Goal: Register for event/course

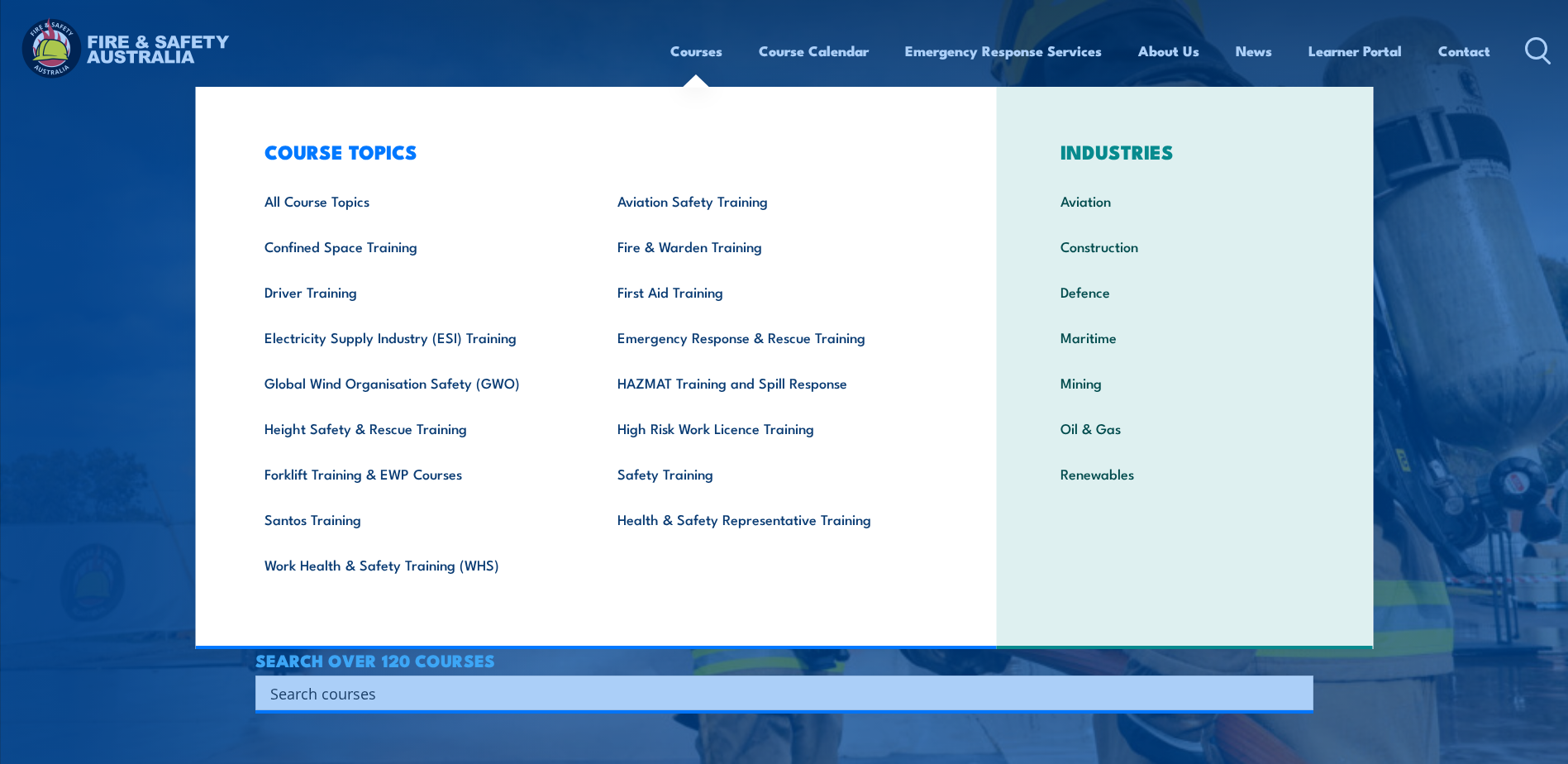
click at [689, 47] on link "Courses" at bounding box center [696, 51] width 52 height 44
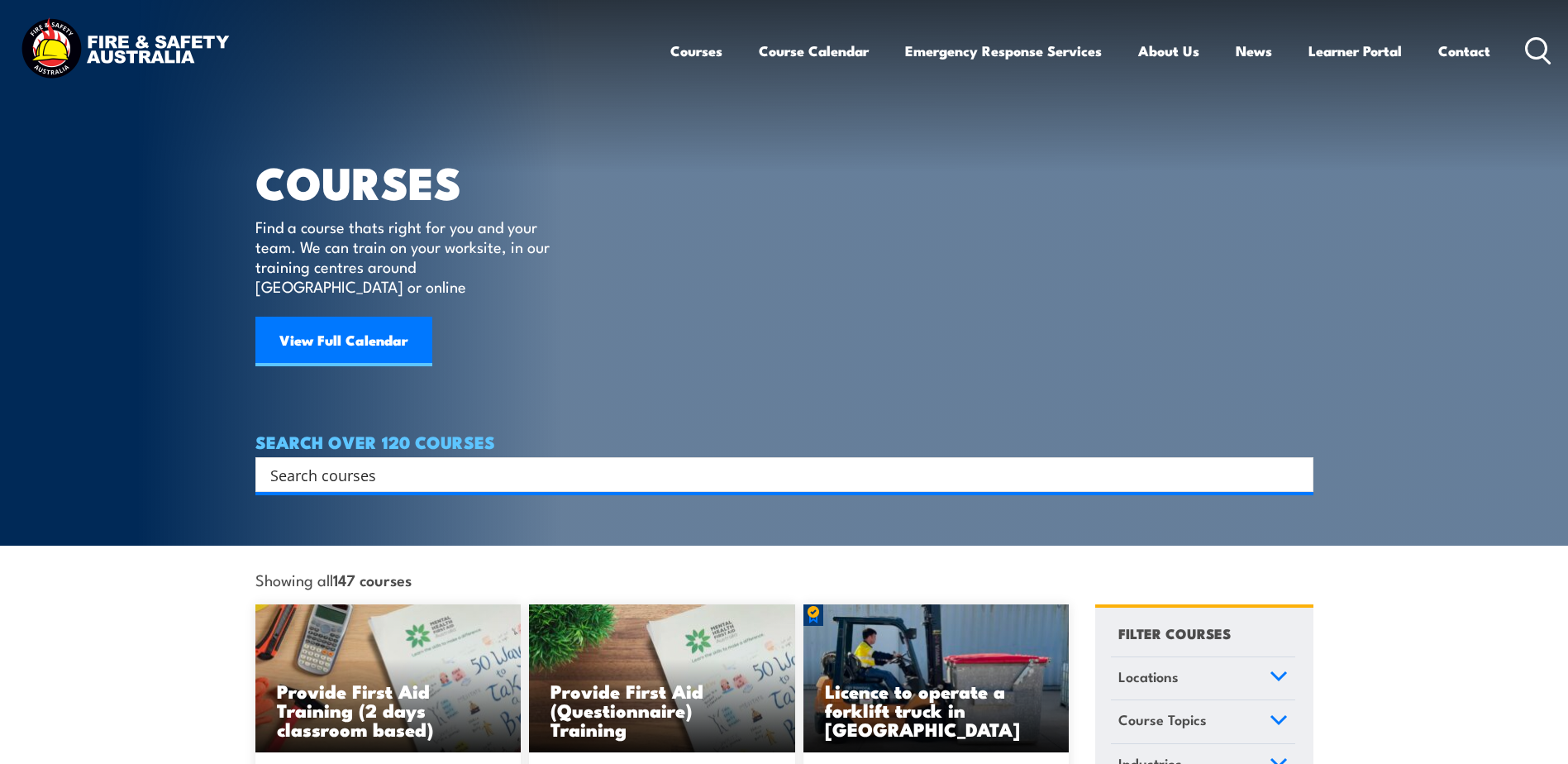
click at [689, 47] on link "Courses" at bounding box center [696, 51] width 52 height 44
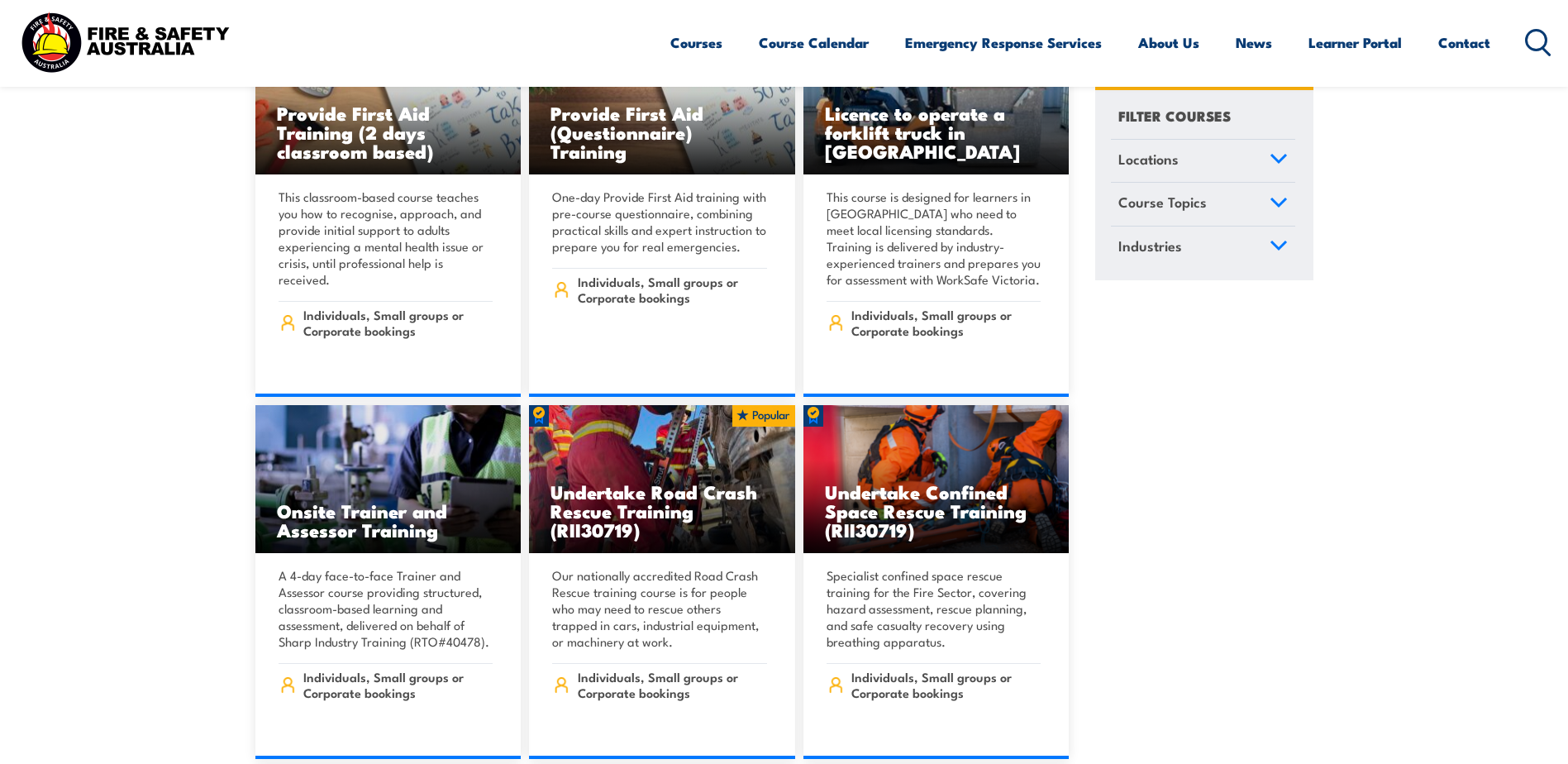
scroll to position [578, 0]
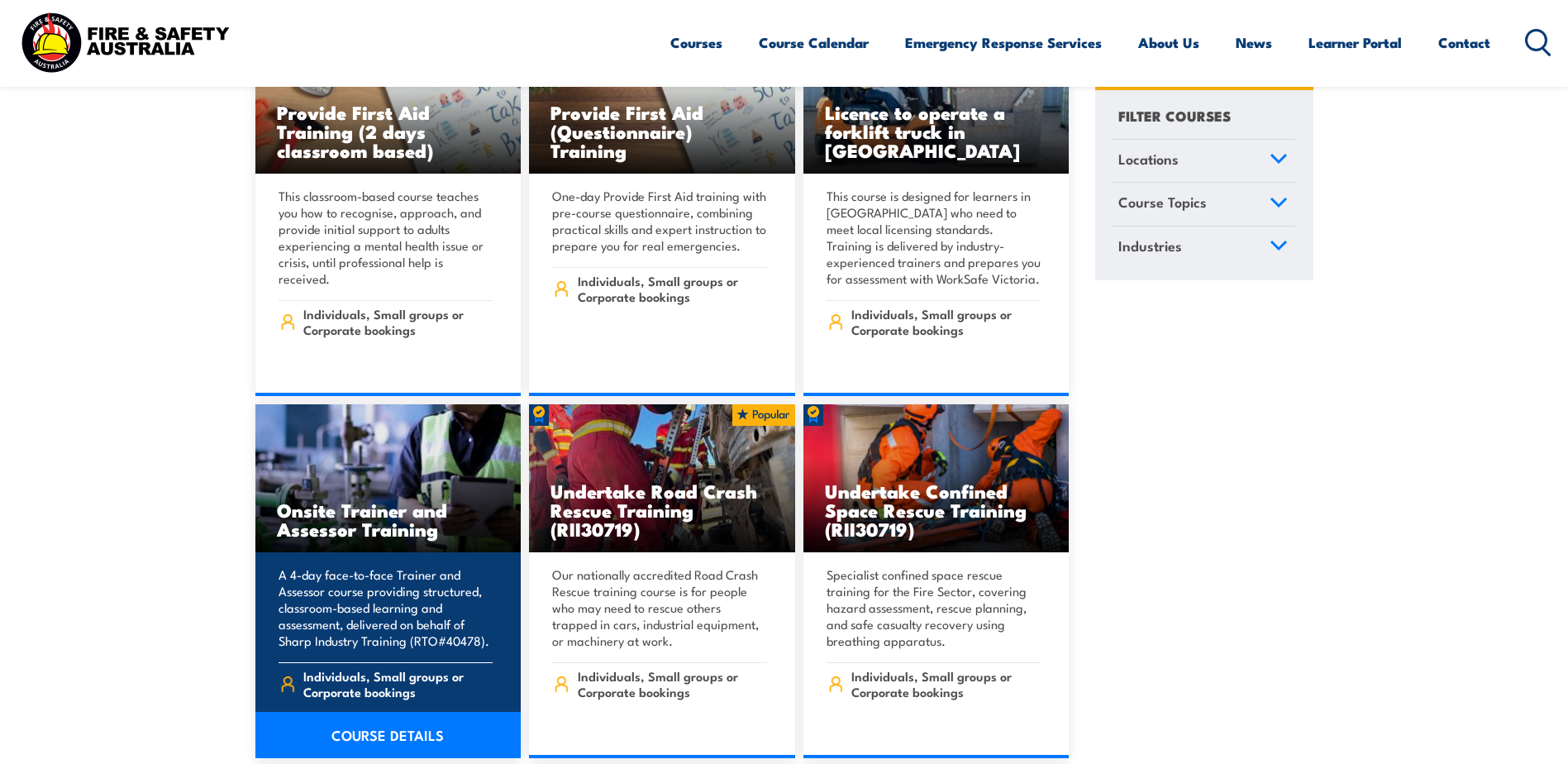
click at [393, 711] on link "COURSE DETAILS" at bounding box center [389, 734] width 266 height 46
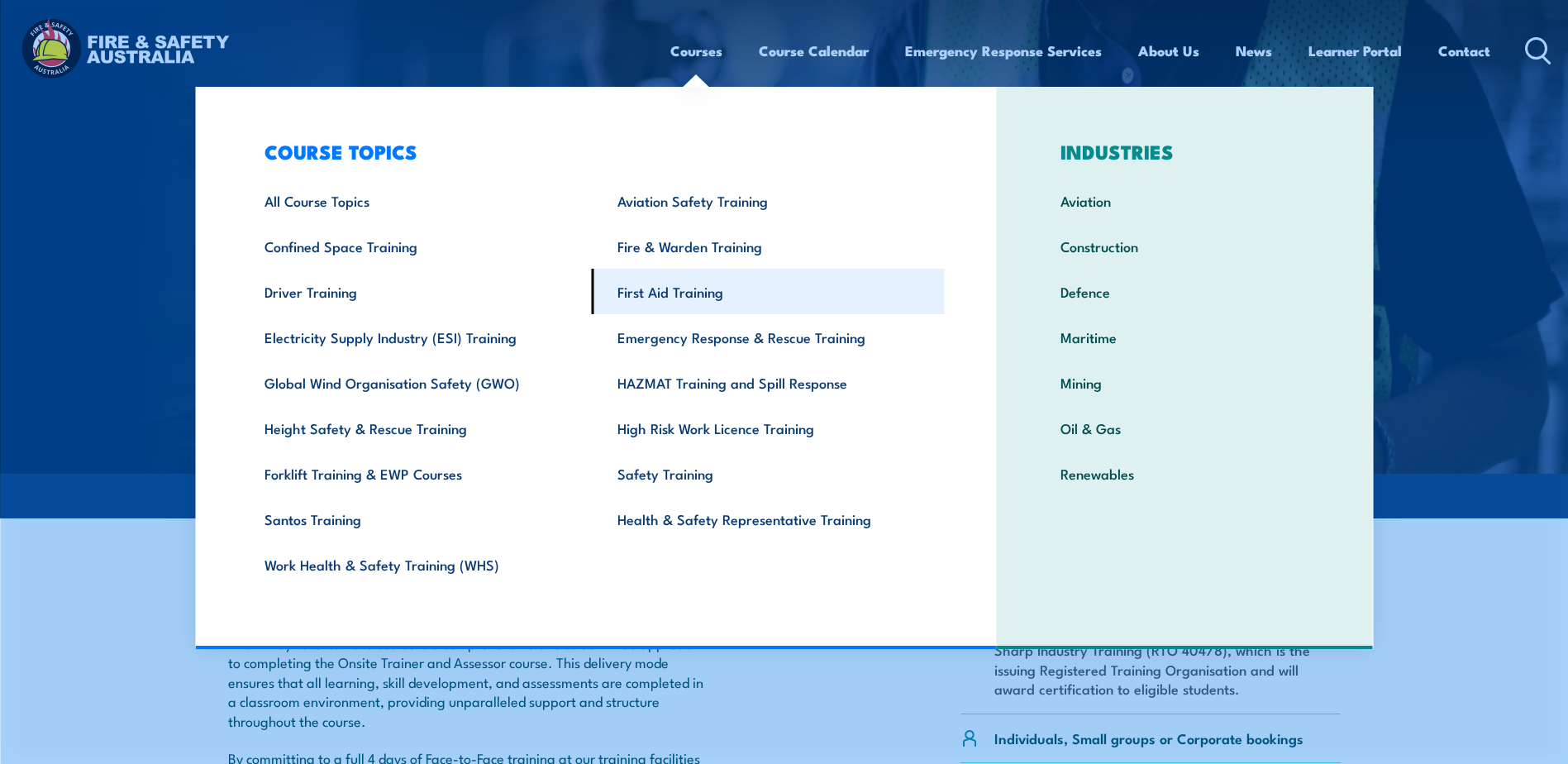
click at [662, 296] on link "First Aid Training" at bounding box center [767, 292] width 353 height 46
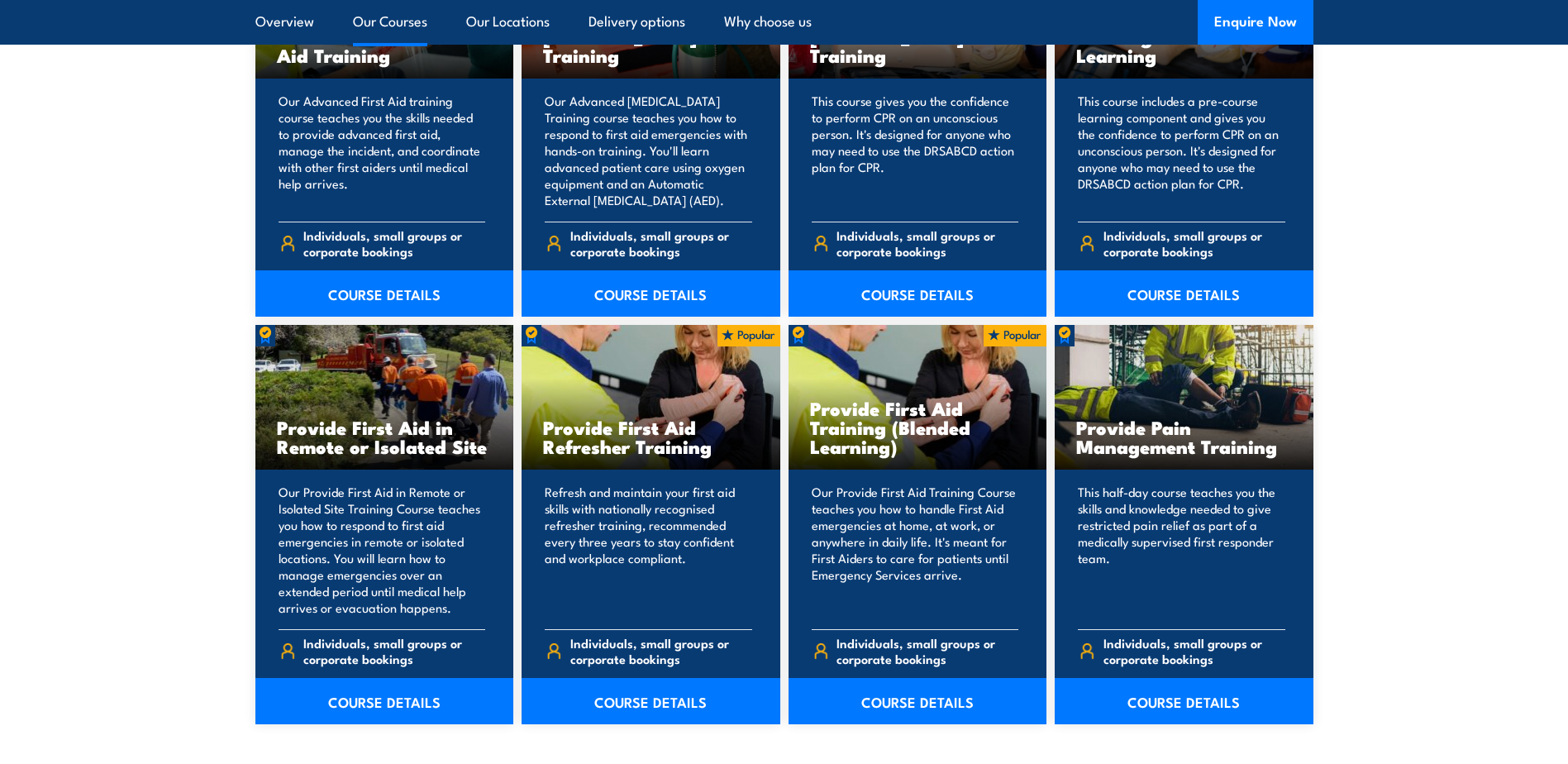
scroll to position [2314, 0]
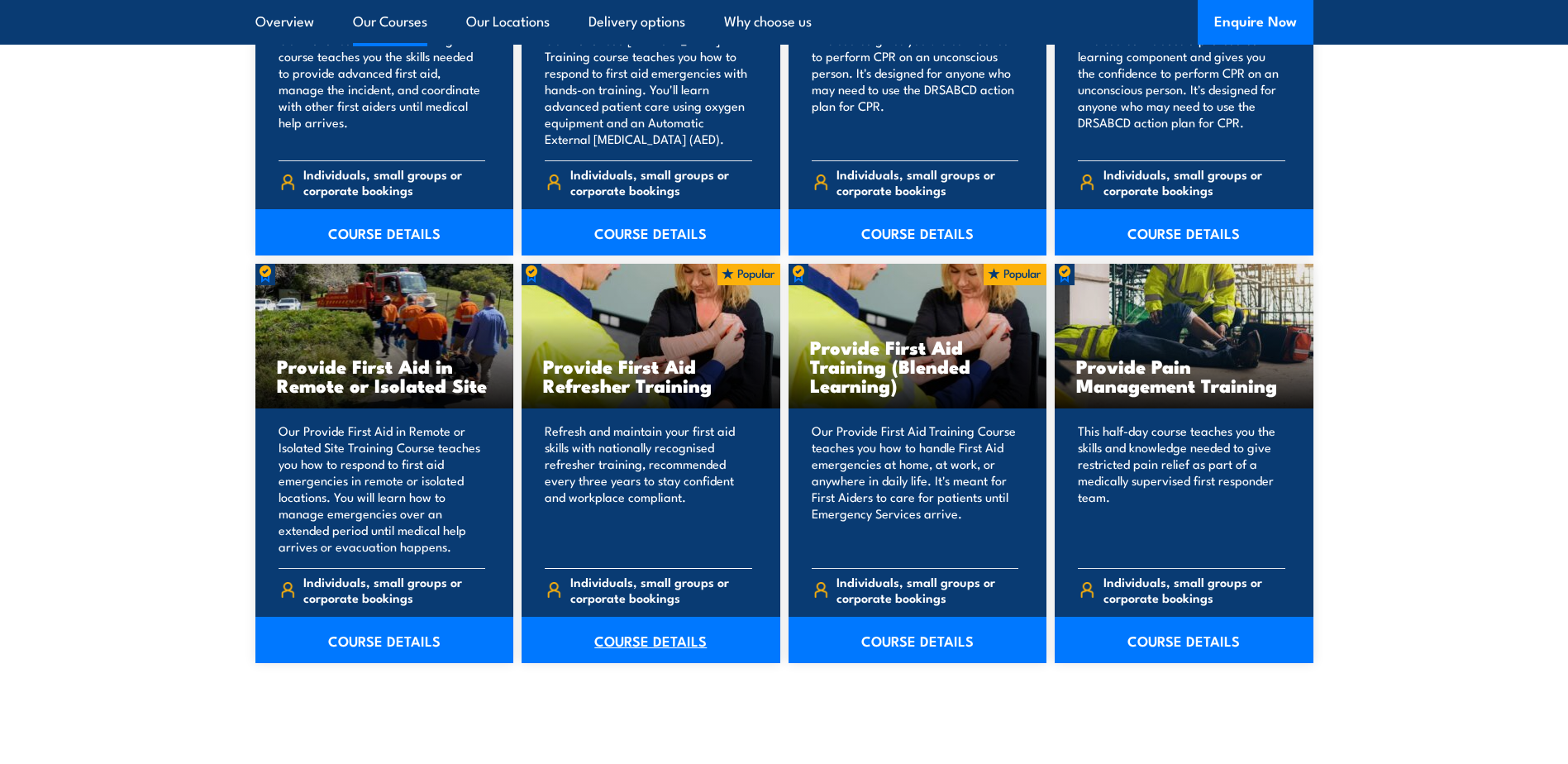
click at [636, 639] on link "COURSE DETAILS" at bounding box center [650, 640] width 258 height 46
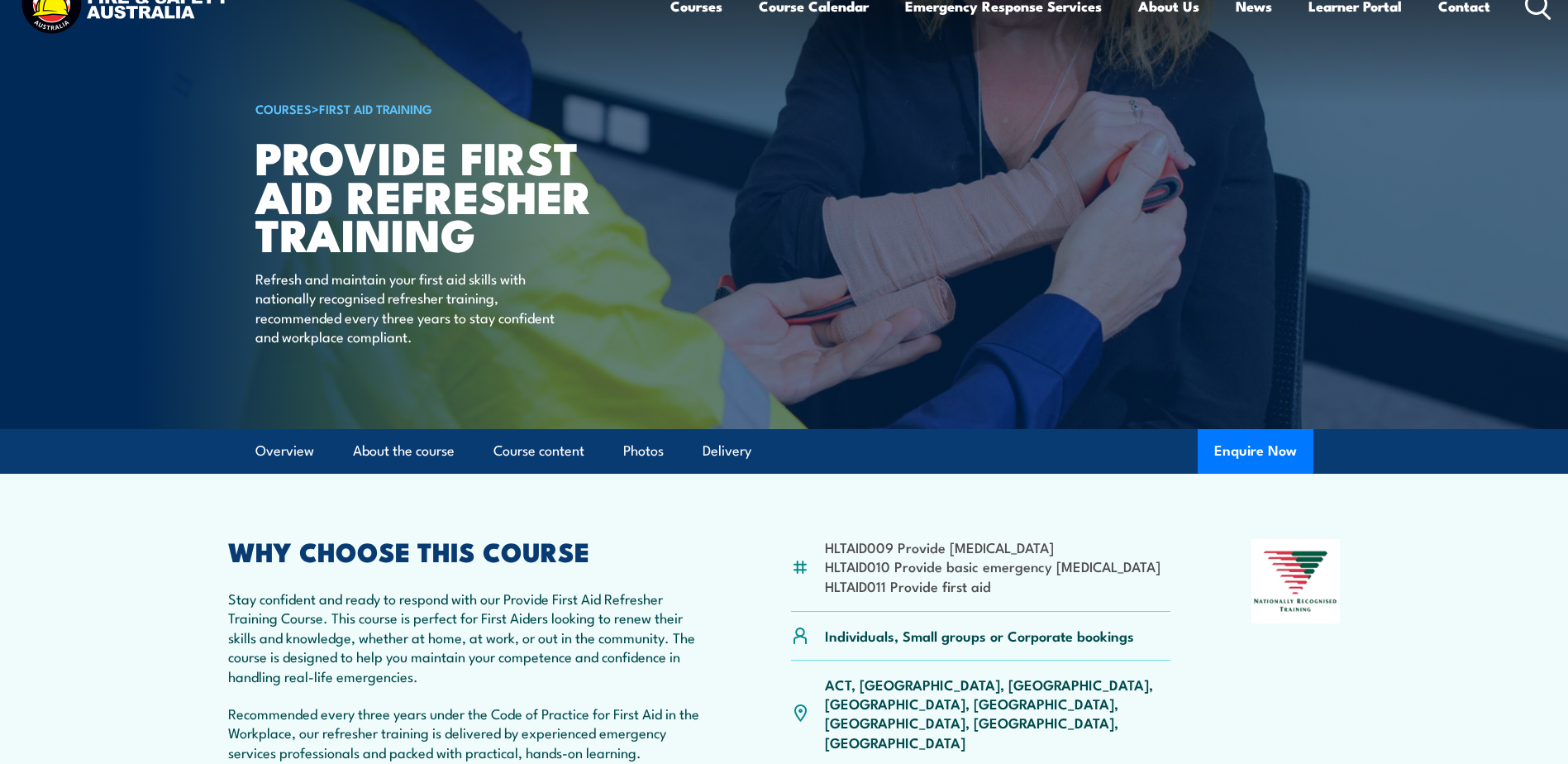
scroll to position [248, 0]
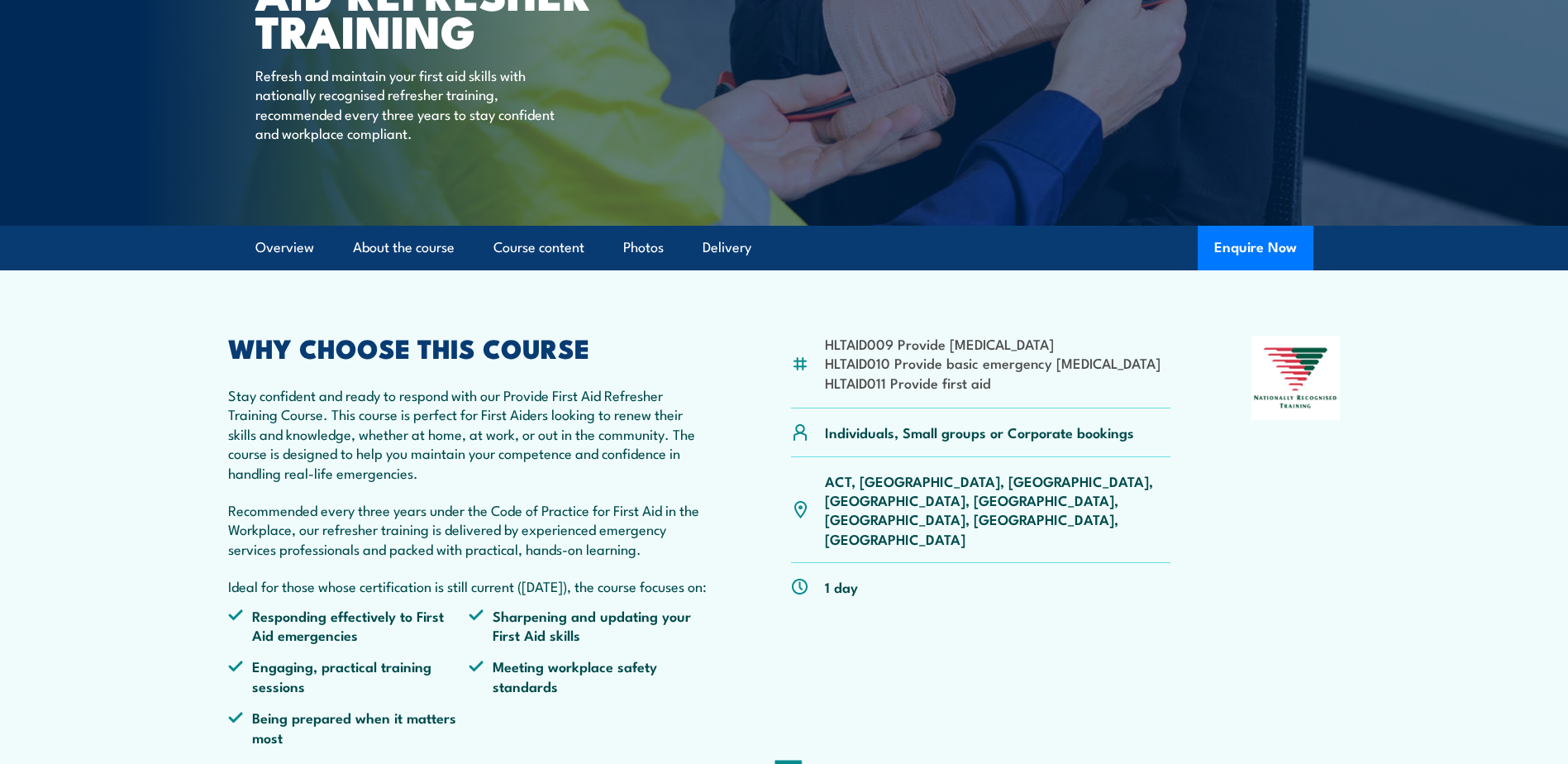
click at [964, 481] on p "ACT, NSW, NT, QLD, SA, TAS, VIC, WA" at bounding box center [997, 510] width 346 height 78
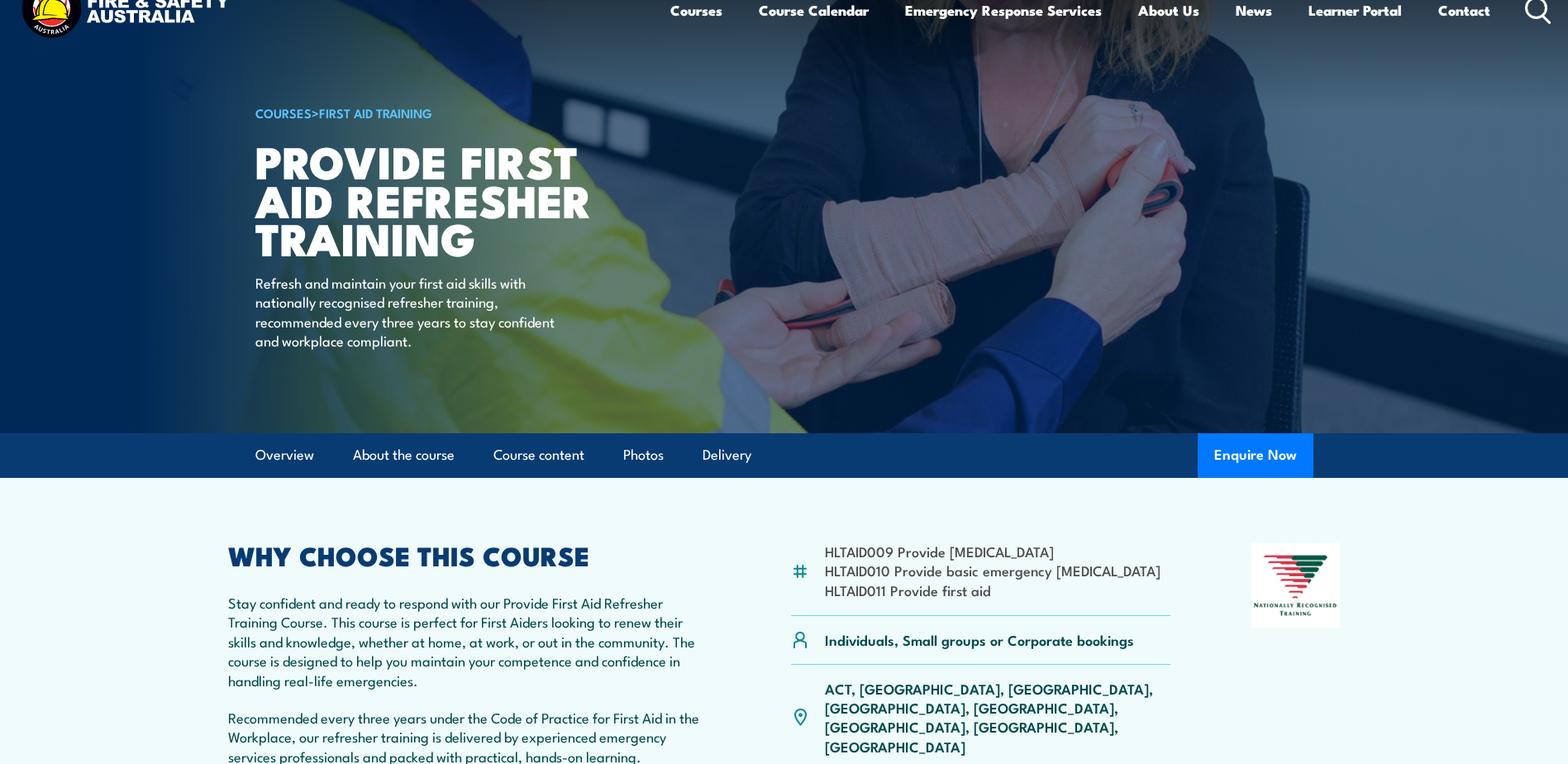
scroll to position [0, 0]
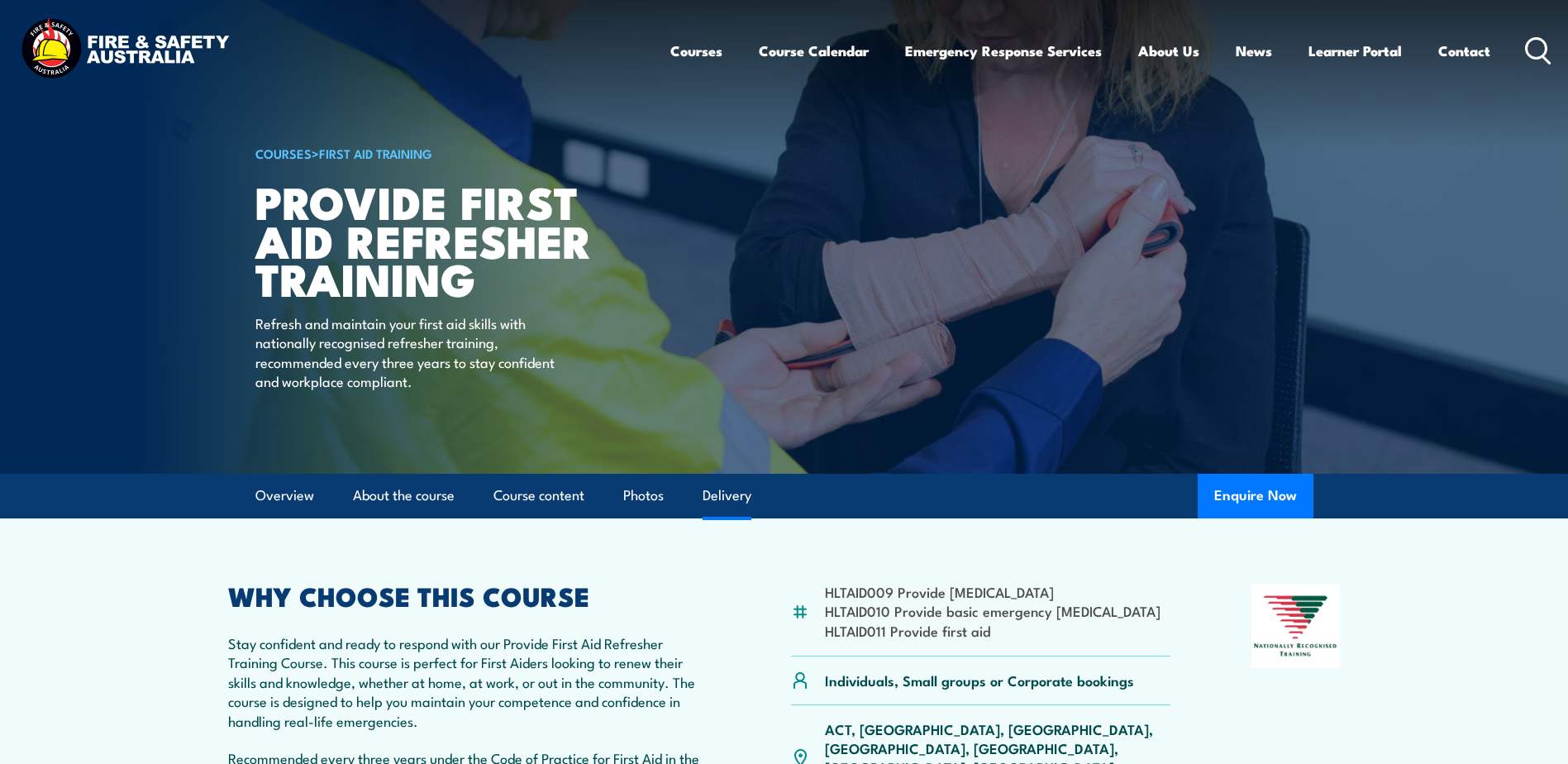
click at [723, 499] on link "Delivery" at bounding box center [727, 496] width 49 height 44
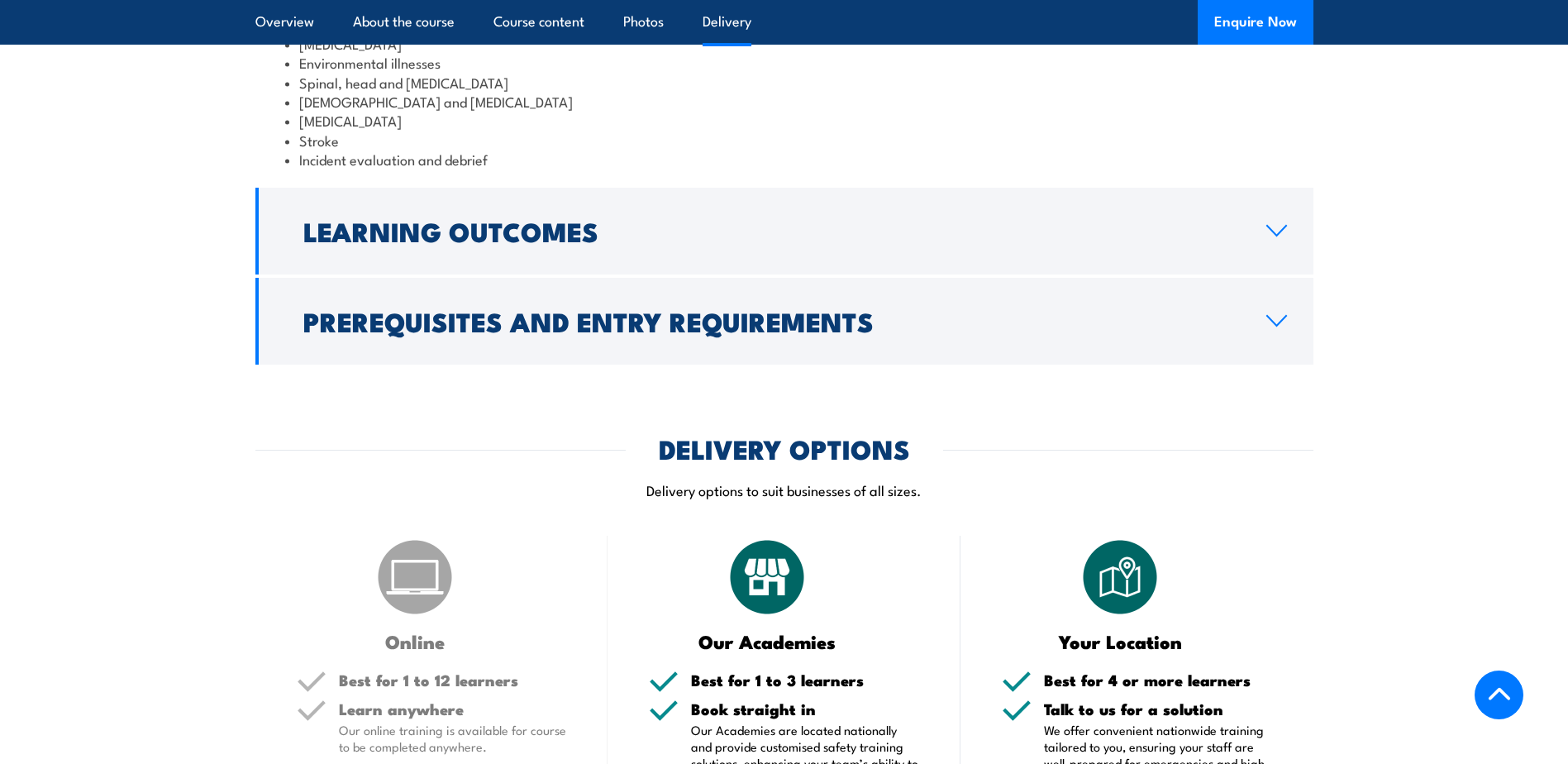
scroll to position [2752, 0]
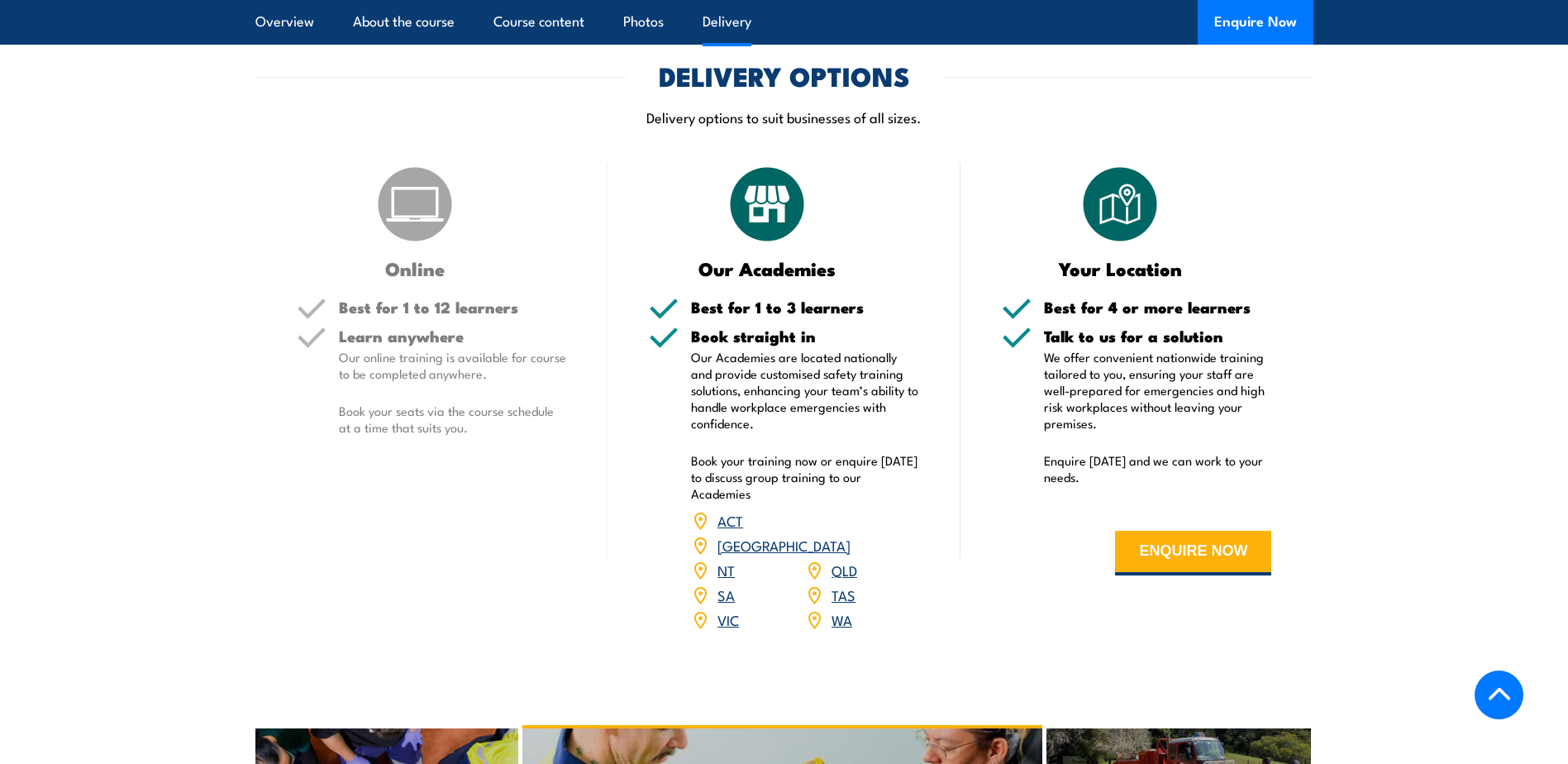
click at [724, 605] on link "SA" at bounding box center [726, 594] width 18 height 20
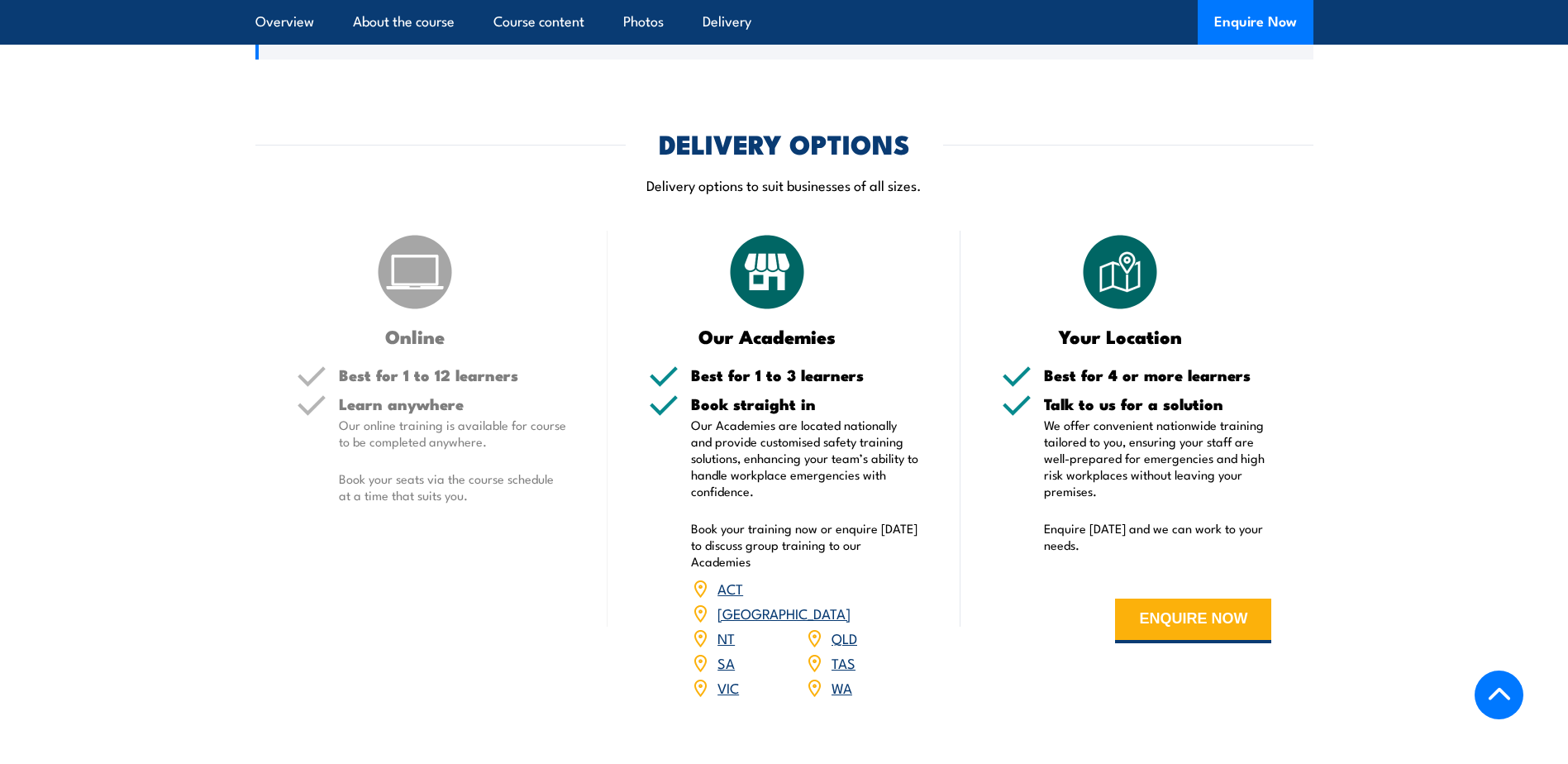
scroll to position [2727, 0]
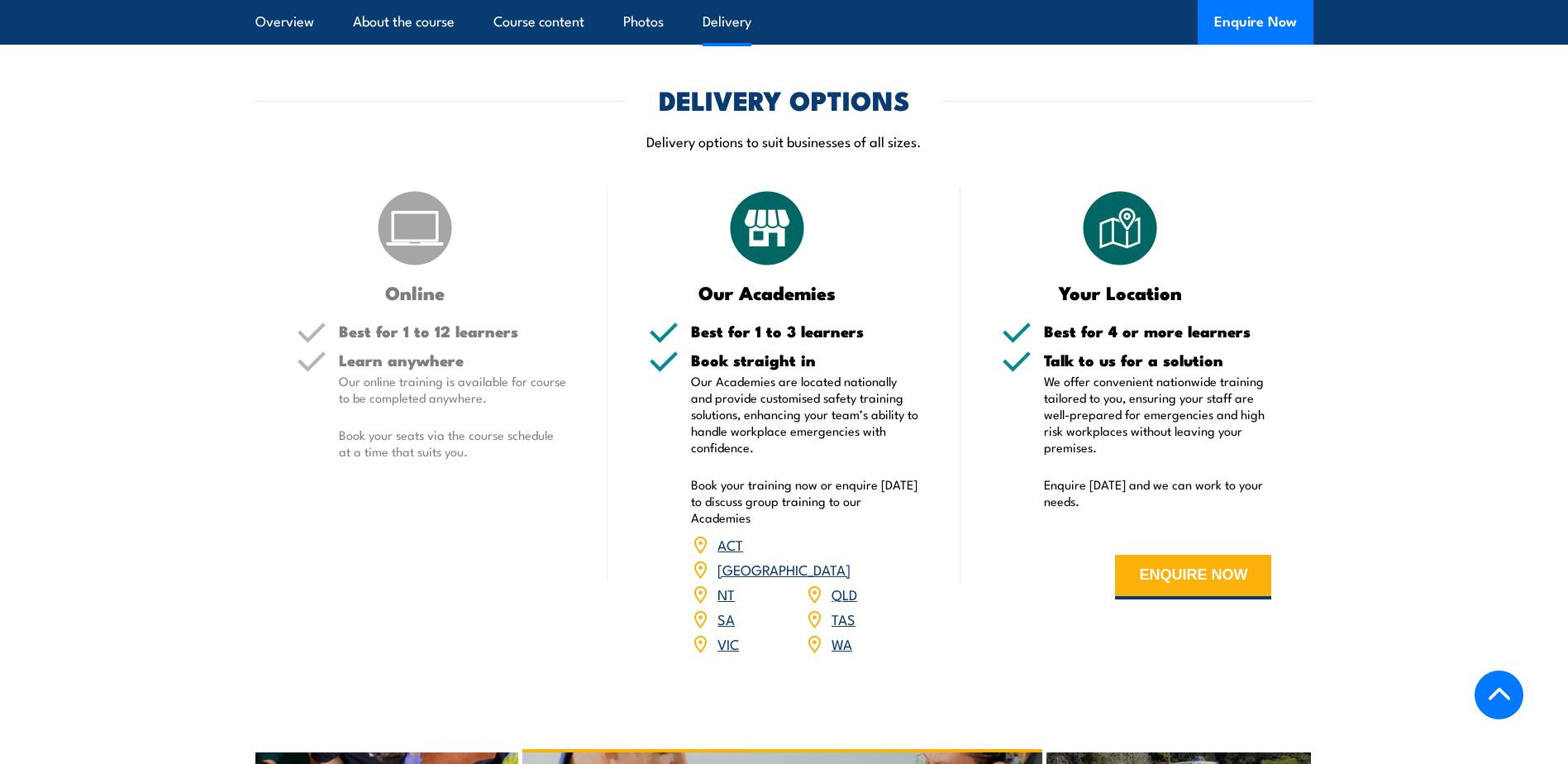
click at [729, 628] on link "SA" at bounding box center [726, 618] width 18 height 20
click at [725, 628] on link "SA" at bounding box center [726, 618] width 18 height 20
